Goal: Information Seeking & Learning: Check status

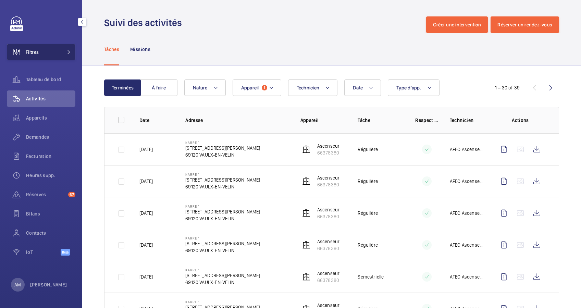
click at [69, 48] on button "Filtres" at bounding box center [41, 52] width 69 height 16
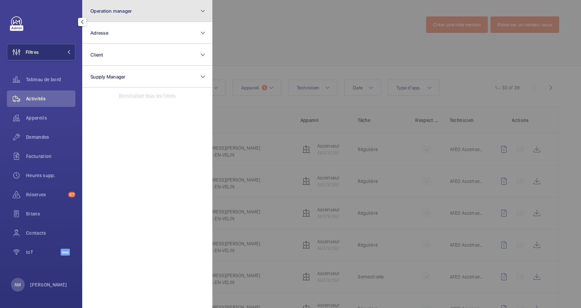
click at [155, 16] on button "Operation manager" at bounding box center [147, 11] width 130 height 22
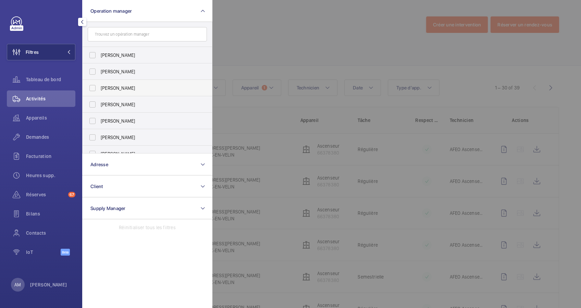
click at [118, 85] on span "[PERSON_NAME]" at bounding box center [148, 88] width 94 height 7
click at [99, 85] on input "[PERSON_NAME]" at bounding box center [93, 88] width 14 height 14
checkbox input "true"
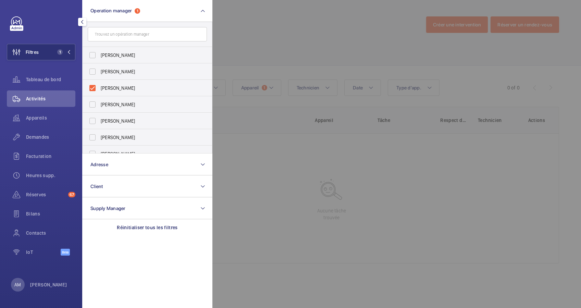
click at [230, 54] on div at bounding box center [502, 154] width 581 height 308
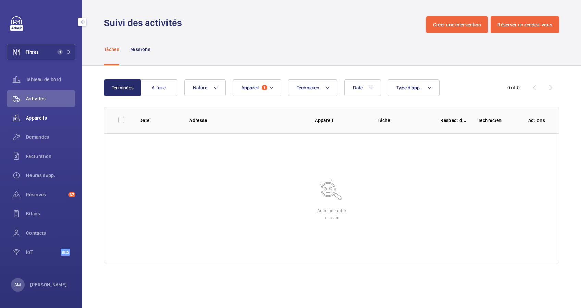
click at [39, 114] on span "Appareils" at bounding box center [50, 117] width 49 height 7
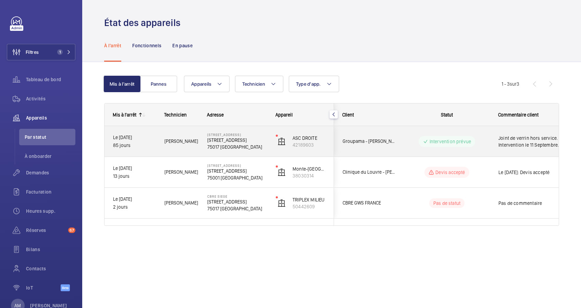
click at [270, 142] on div "ASC DROITE 42189603" at bounding box center [301, 141] width 66 height 31
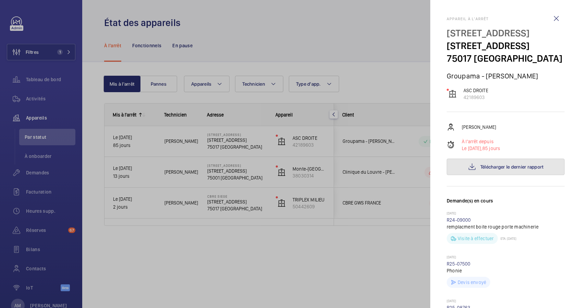
click at [475, 175] on button "Télécharger le dernier rapport" at bounding box center [506, 167] width 118 height 16
click at [312, 47] on div at bounding box center [290, 154] width 581 height 308
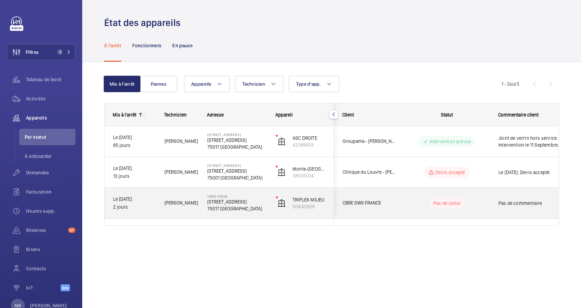
click at [425, 194] on div "Pas de statut" at bounding box center [443, 203] width 94 height 23
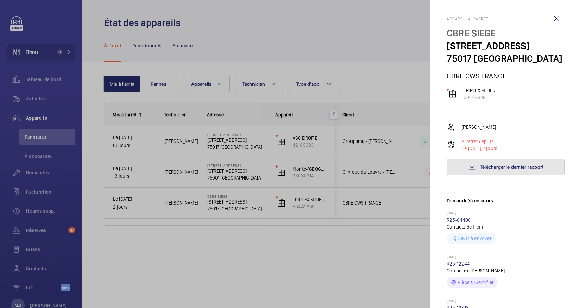
click at [507, 161] on button "Télécharger le dernier rapport" at bounding box center [506, 167] width 118 height 16
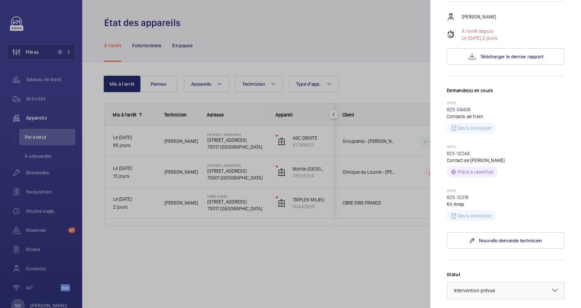
scroll to position [177, 0]
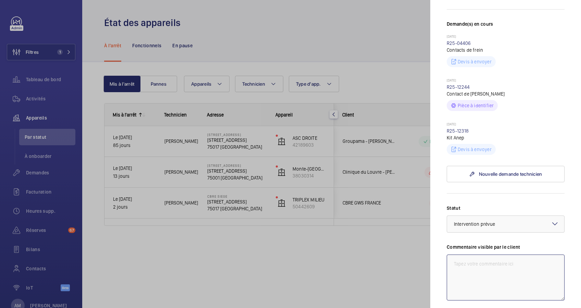
click at [473, 258] on textarea at bounding box center [506, 278] width 118 height 46
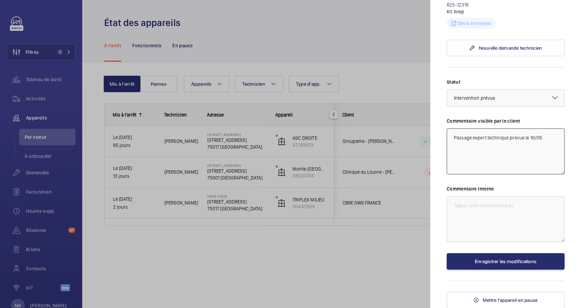
type textarea "Passage expert technique prévue le 18/09."
click at [473, 258] on button "Enregistrer les modifications" at bounding box center [506, 261] width 118 height 16
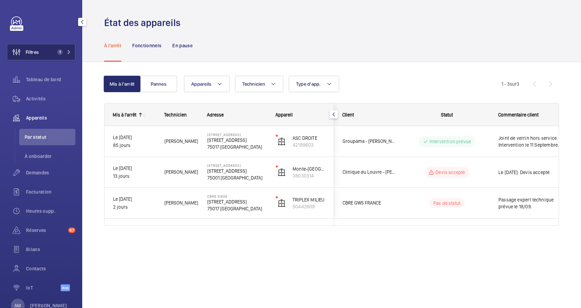
click at [63, 49] on button "Filtres 1" at bounding box center [41, 52] width 69 height 16
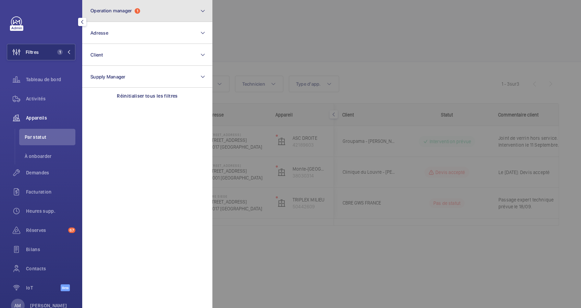
click at [148, 15] on button "Operation manager 1" at bounding box center [147, 11] width 130 height 22
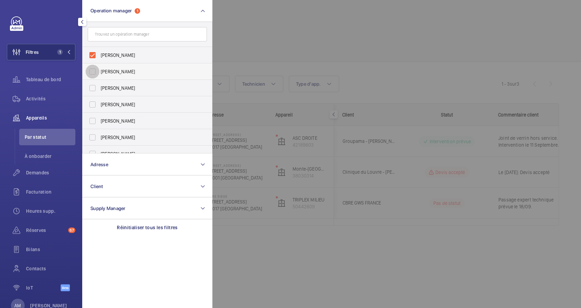
click at [94, 74] on input "[PERSON_NAME]" at bounding box center [93, 72] width 14 height 14
checkbox input "true"
click at [91, 50] on input "[PERSON_NAME]" at bounding box center [93, 55] width 14 height 14
checkbox input "false"
click at [290, 40] on div at bounding box center [502, 154] width 581 height 308
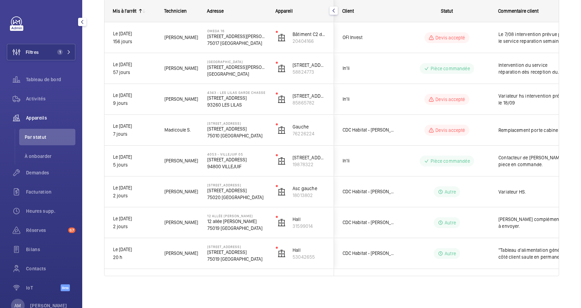
scroll to position [104, 0]
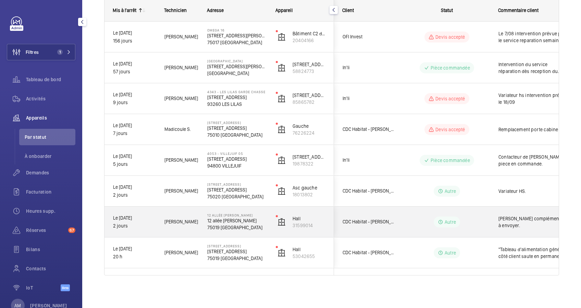
click at [251, 218] on p "12 allée [PERSON_NAME]" at bounding box center [237, 220] width 60 height 7
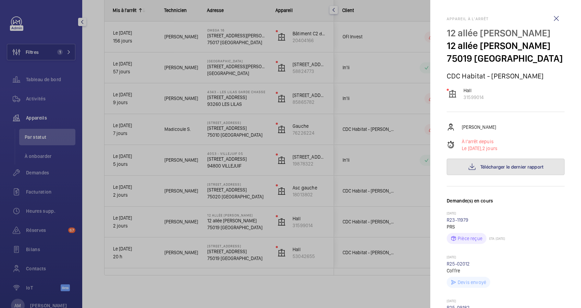
click at [497, 170] on span "Télécharger le dernier rapport" at bounding box center [511, 166] width 63 height 5
click at [235, 215] on div at bounding box center [290, 154] width 581 height 308
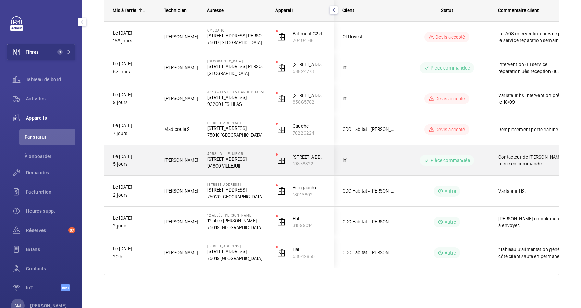
click at [400, 164] on div "Pièce commandée" at bounding box center [443, 160] width 94 height 25
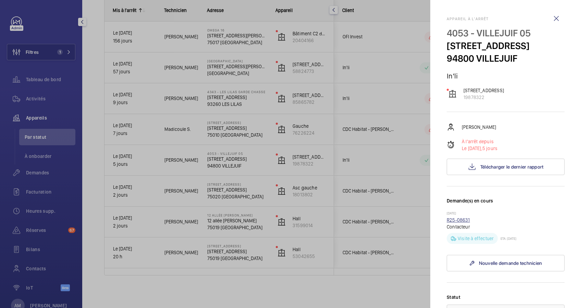
click at [463, 223] on link "R25-08631" at bounding box center [458, 219] width 23 height 5
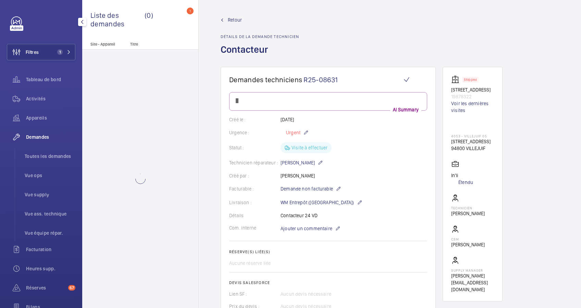
scroll to position [10, 0]
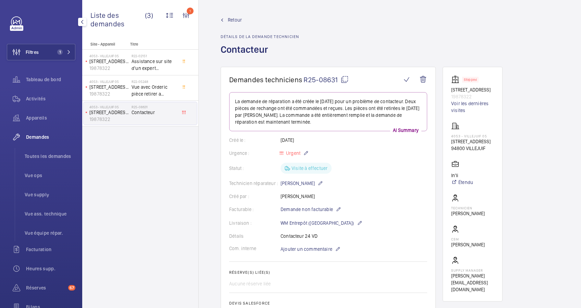
click at [230, 21] on span "Retour" at bounding box center [235, 19] width 14 height 7
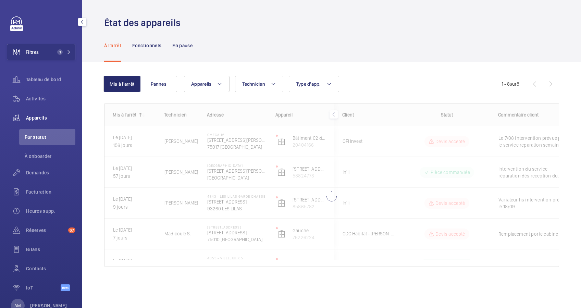
click at [296, 119] on div at bounding box center [331, 184] width 454 height 163
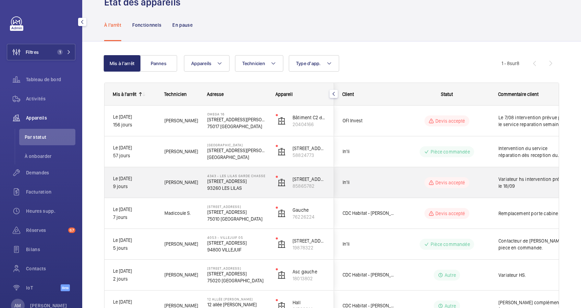
scroll to position [21, 0]
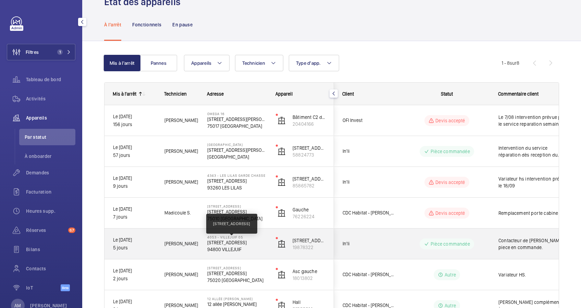
click at [249, 243] on p "[STREET_ADDRESS]" at bounding box center [237, 242] width 60 height 7
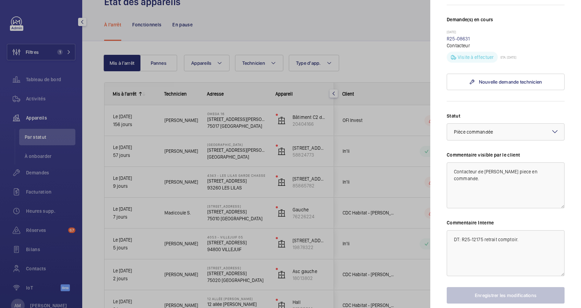
scroll to position [182, 0]
drag, startPoint x: 482, startPoint y: 252, endPoint x: 462, endPoint y: 252, distance: 20.6
click at [462, 252] on textarea "DT: R25-12175 retrait comptoir." at bounding box center [506, 253] width 118 height 46
click at [42, 170] on div at bounding box center [290, 154] width 581 height 308
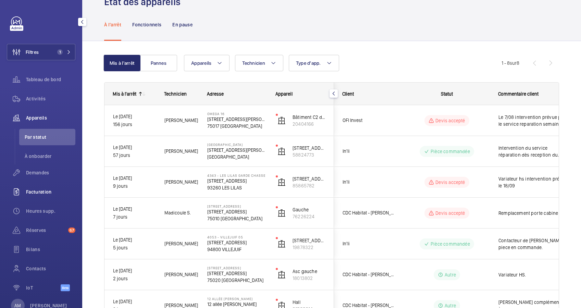
drag, startPoint x: 41, startPoint y: 170, endPoint x: 36, endPoint y: 192, distance: 22.3
click at [36, 192] on span "Facturation" at bounding box center [50, 191] width 49 height 7
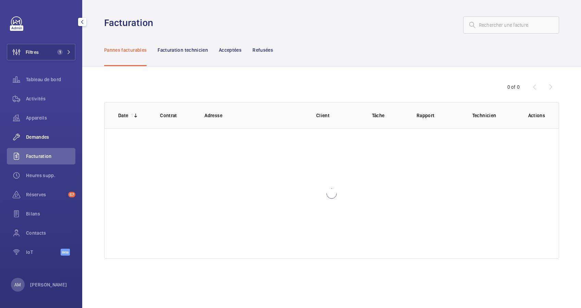
click at [42, 139] on span "Demandes" at bounding box center [50, 137] width 49 height 7
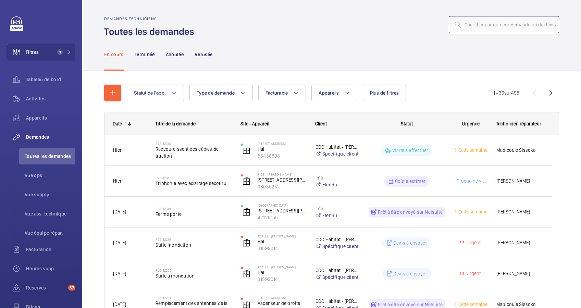
paste input "R25-12175"
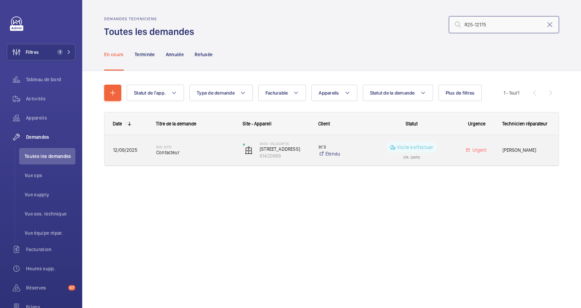
type input "R25-12175"
click at [189, 147] on h2 "R25-12175" at bounding box center [195, 147] width 78 height 4
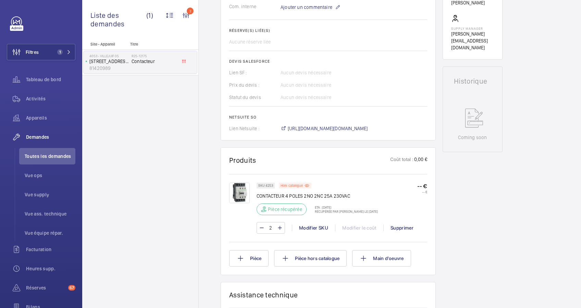
scroll to position [243, 0]
click at [241, 191] on img at bounding box center [239, 192] width 21 height 21
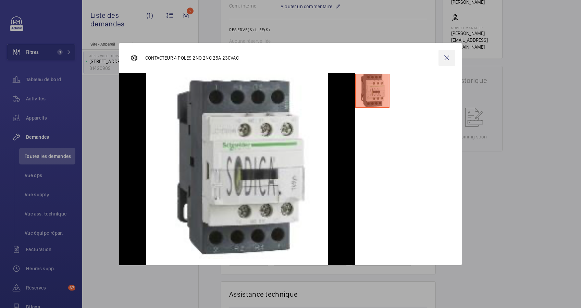
click at [446, 56] on wm-front-icon-button at bounding box center [447, 58] width 16 height 16
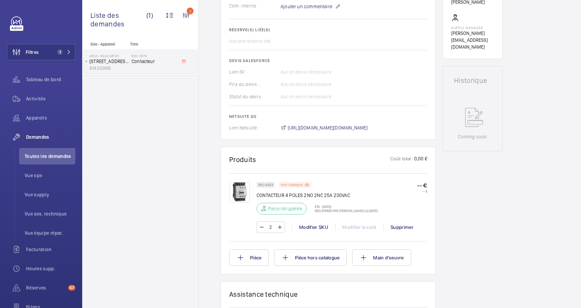
click at [293, 185] on p "Hors catalogue" at bounding box center [292, 185] width 22 height 2
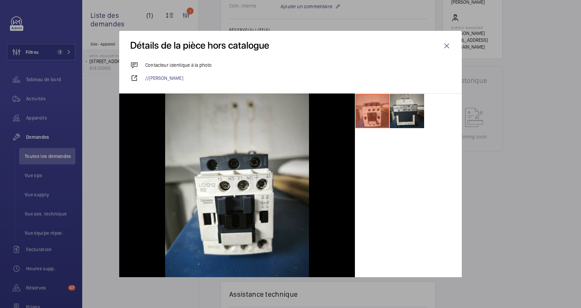
click at [391, 101] on li at bounding box center [407, 111] width 34 height 34
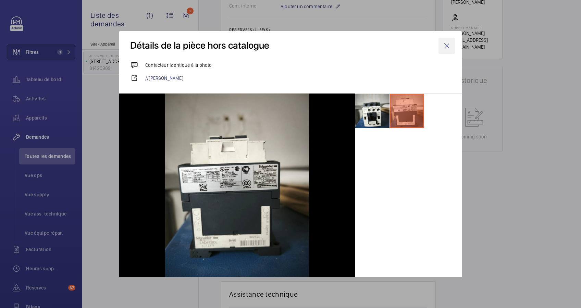
click at [440, 47] on wm-front-icon-button at bounding box center [447, 46] width 16 height 16
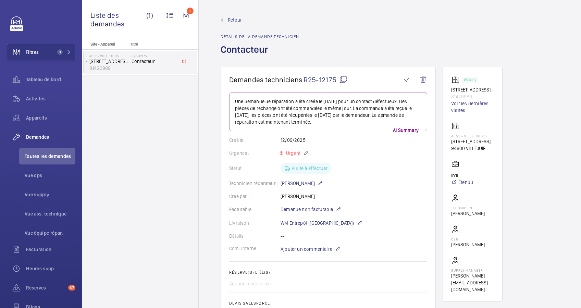
scroll to position [241, 0]
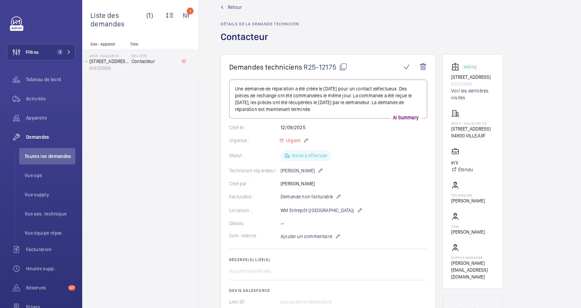
scroll to position [0, 0]
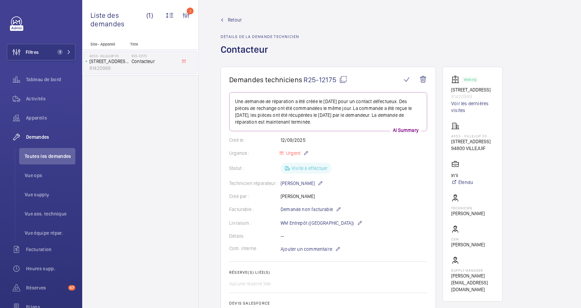
click at [230, 22] on span "Retour" at bounding box center [235, 19] width 14 height 7
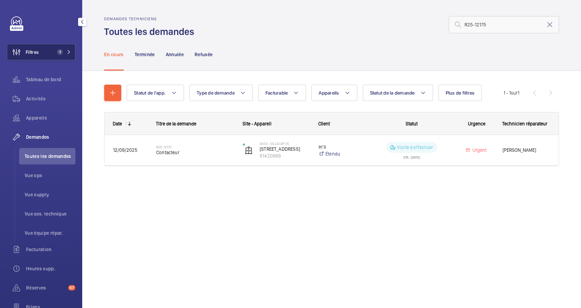
click at [69, 53] on mat-icon at bounding box center [69, 52] width 4 height 4
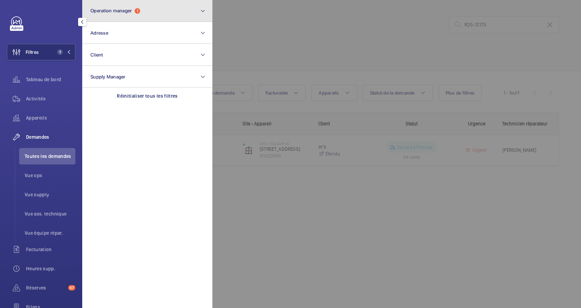
click at [140, 18] on button "Operation manager 1" at bounding box center [147, 11] width 130 height 22
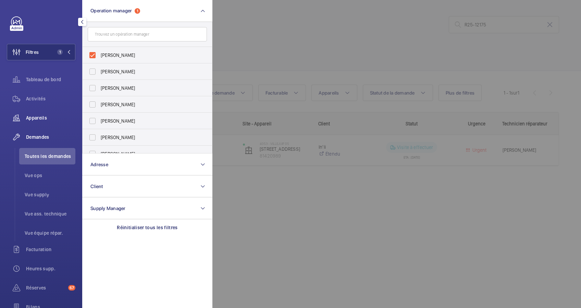
click at [42, 122] on div "Appareils" at bounding box center [41, 118] width 69 height 16
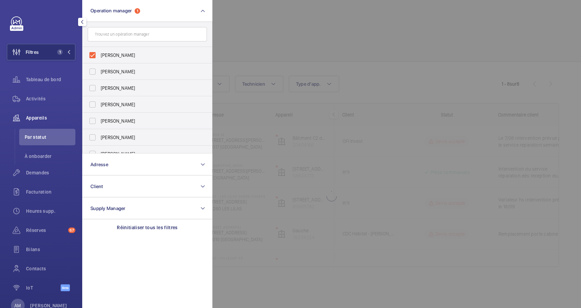
click at [332, 60] on div at bounding box center [502, 154] width 581 height 308
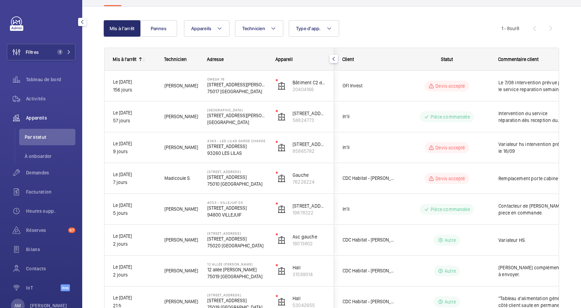
scroll to position [59, 0]
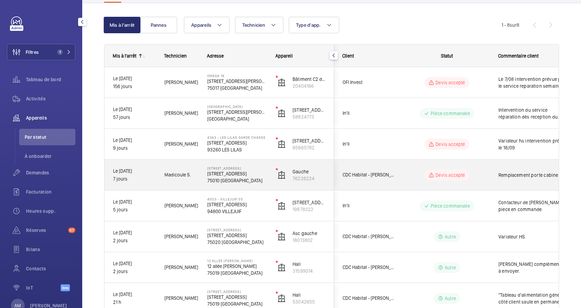
click at [403, 170] on div "Devis accepté" at bounding box center [443, 175] width 94 height 25
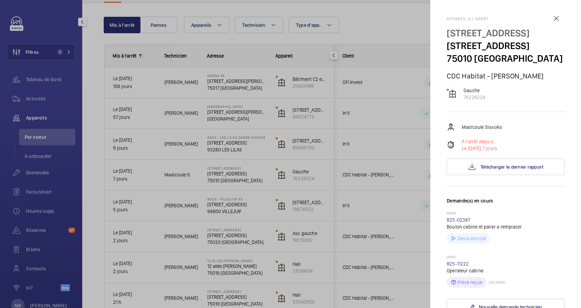
scroll to position [36, 0]
